Goal: Task Accomplishment & Management: Manage account settings

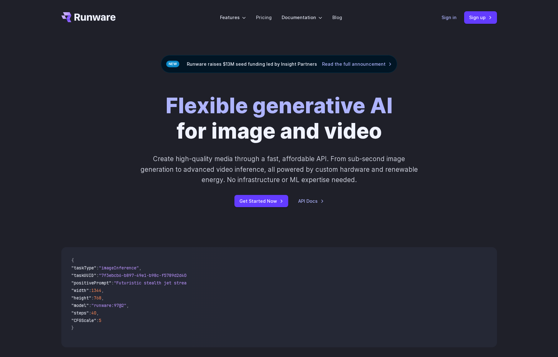
drag, startPoint x: 0, startPoint y: 0, endPoint x: 441, endPoint y: 19, distance: 441.7
click at [441, 19] on link "Sign in" at bounding box center [448, 17] width 15 height 7
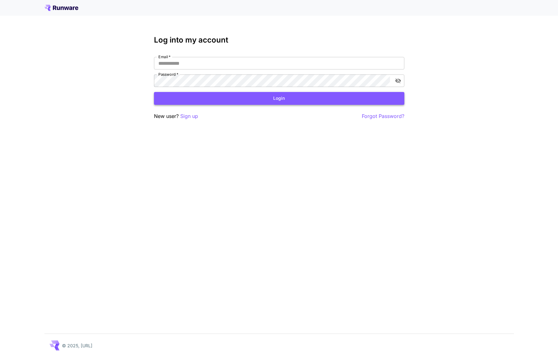
type input "**********"
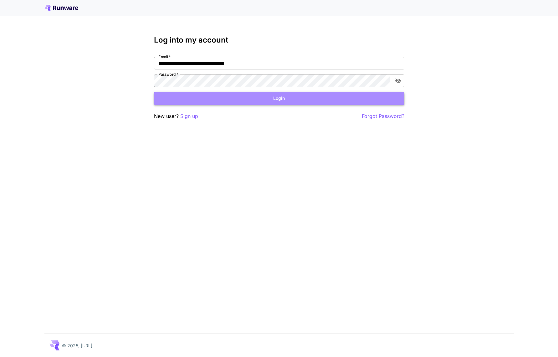
click at [273, 94] on button "Login" at bounding box center [279, 98] width 250 height 13
